Goal: Task Accomplishment & Management: Manage account settings

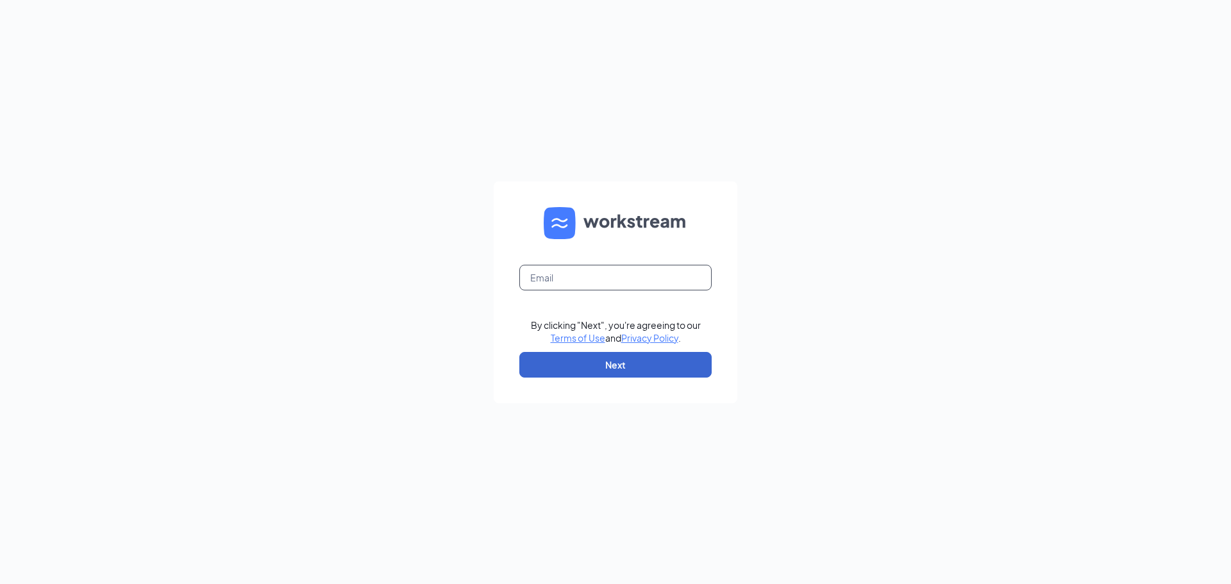
type input "rebeckahdavis@culvers.biz"
click at [596, 367] on button "Next" at bounding box center [615, 365] width 192 height 26
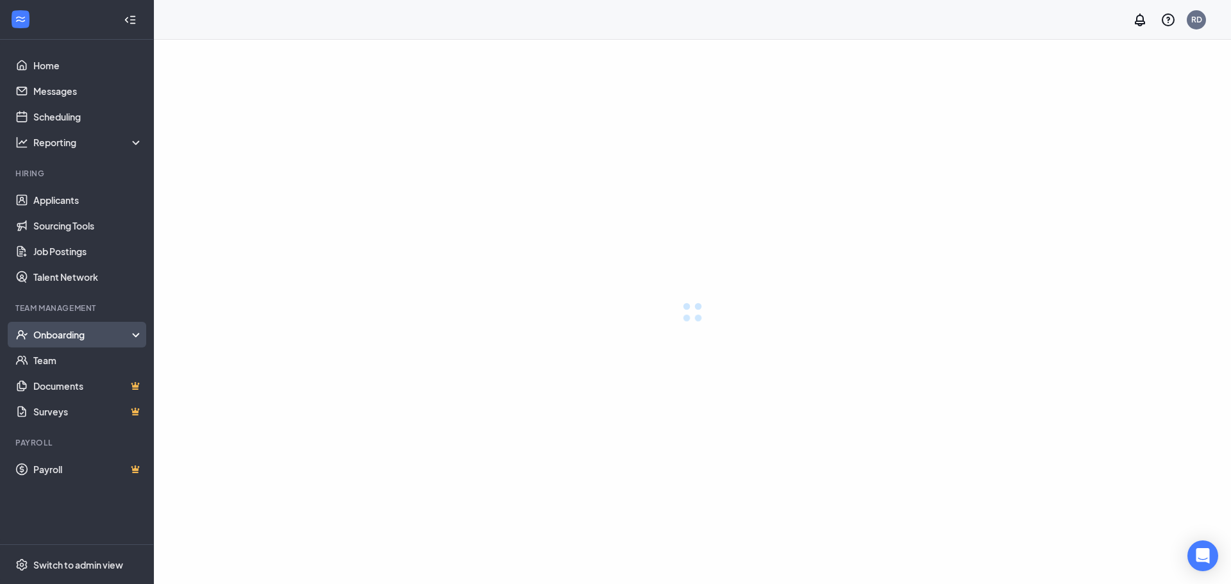
click at [77, 340] on div "Onboarding" at bounding box center [88, 334] width 110 height 13
